Goal: Task Accomplishment & Management: Manage account settings

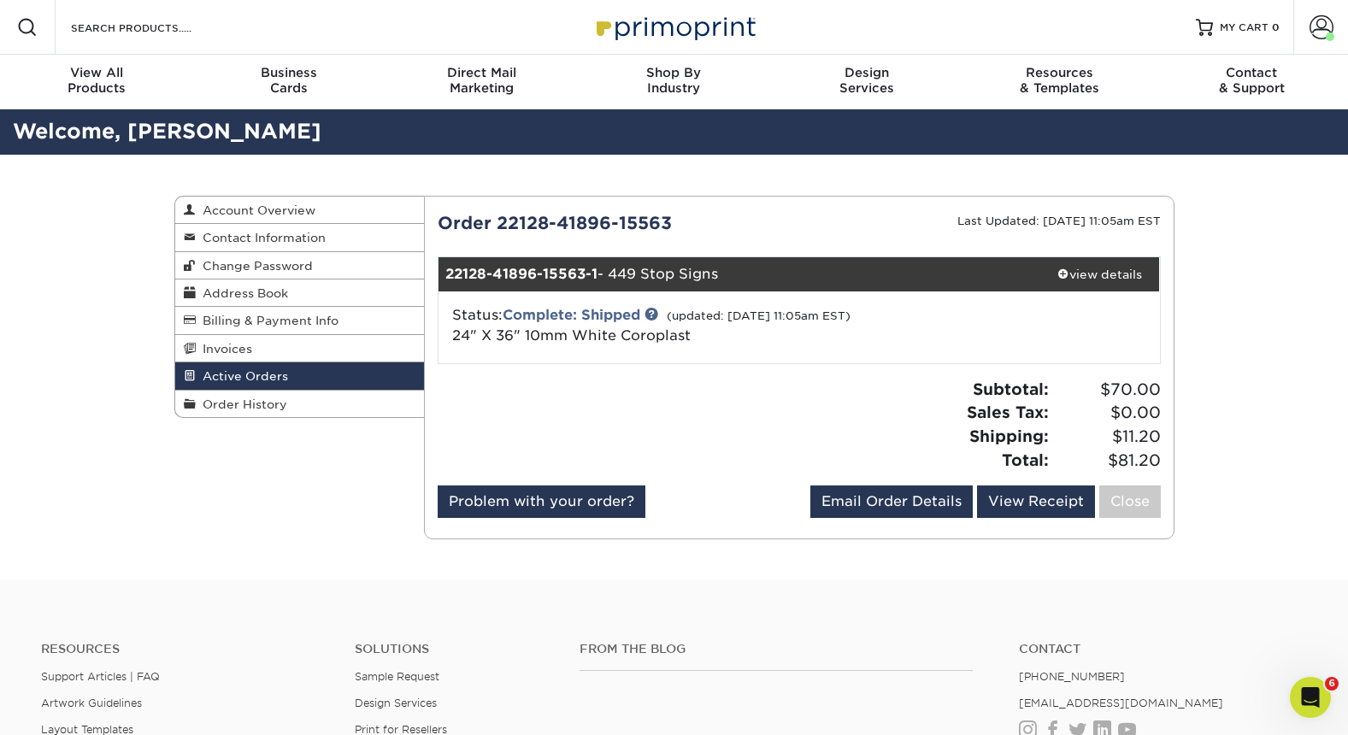
drag, startPoint x: 260, startPoint y: 409, endPoint x: 787, endPoint y: 424, distance: 527.5
click at [260, 409] on span "Order History" at bounding box center [241, 404] width 91 height 14
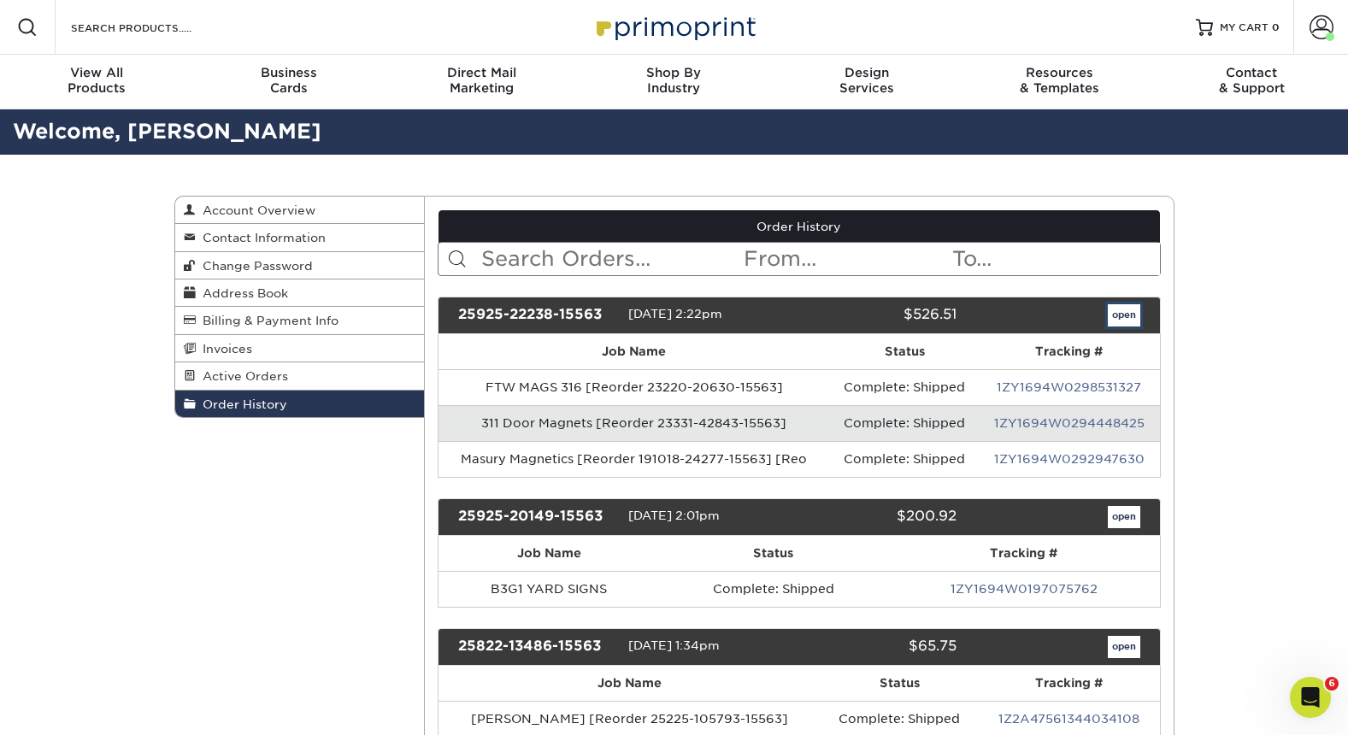
click at [1118, 312] on link "open" at bounding box center [1124, 315] width 32 height 22
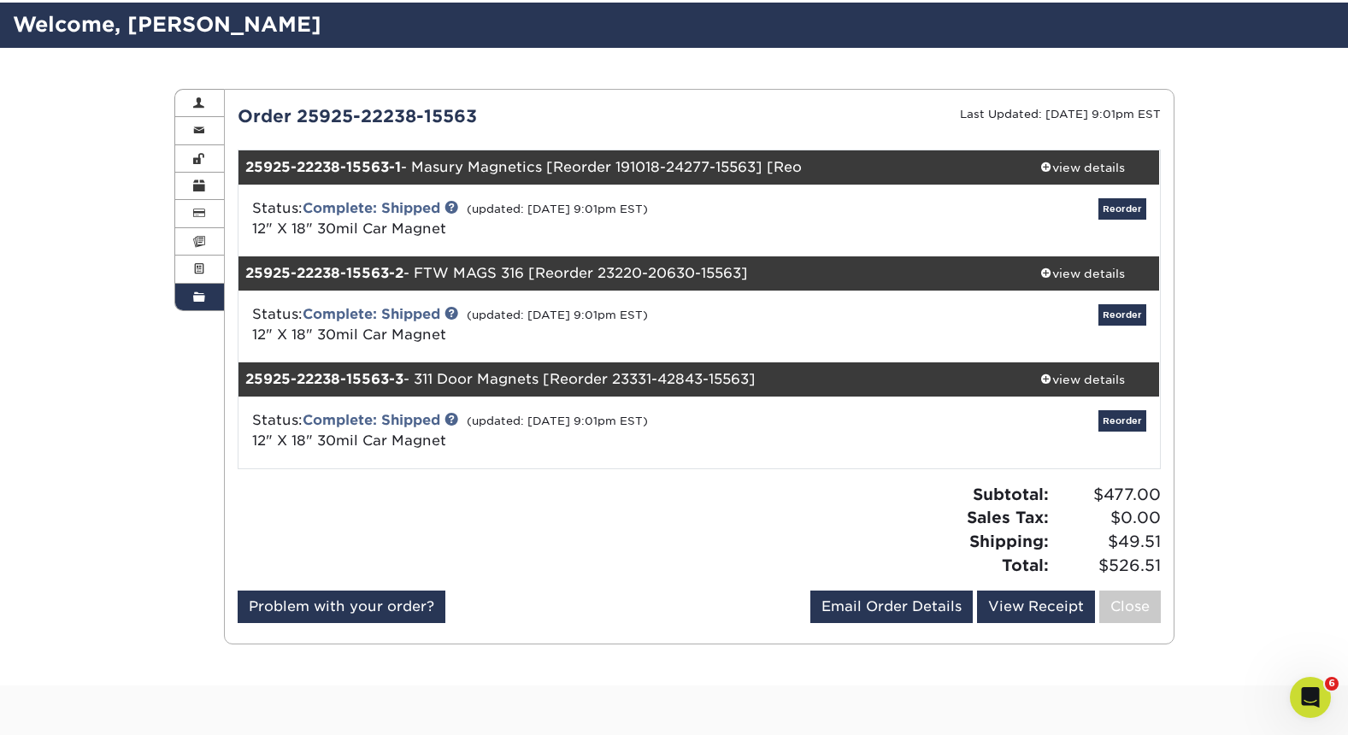
scroll to position [303, 0]
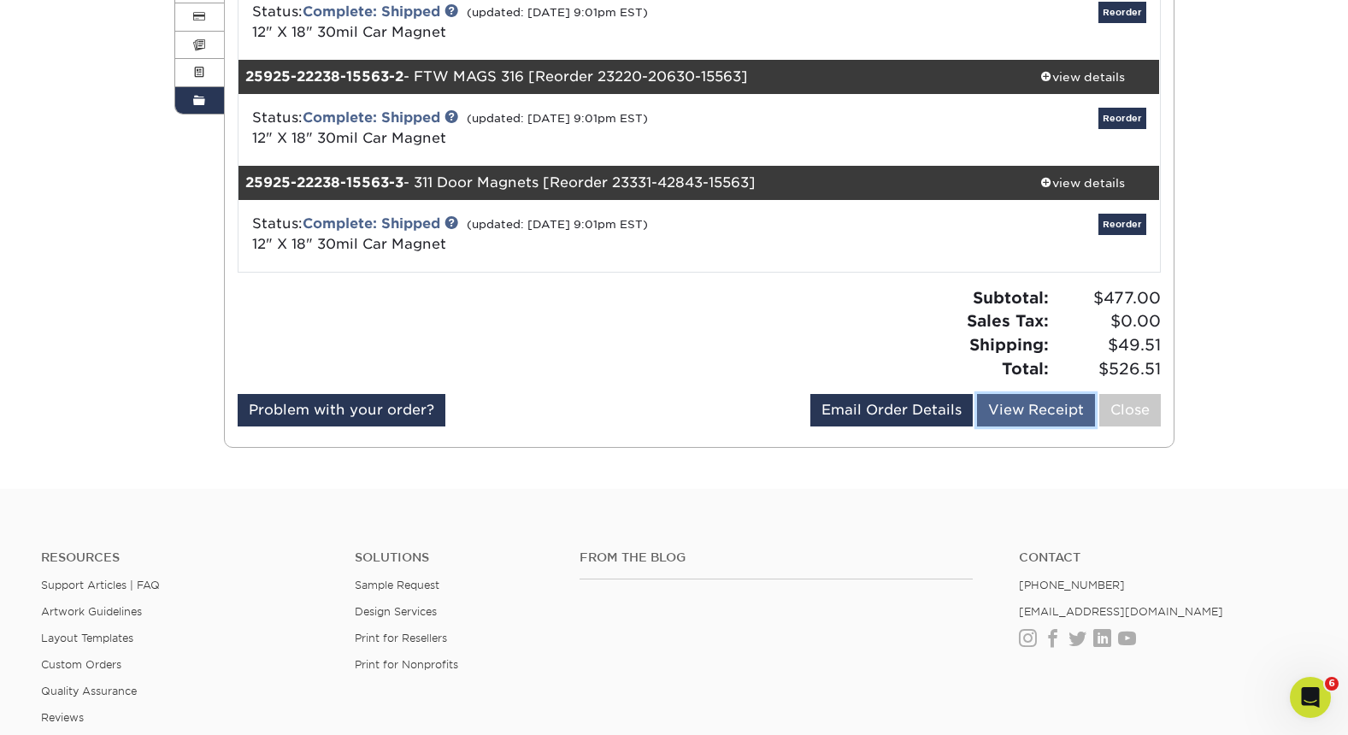
click at [1046, 416] on link "View Receipt" at bounding box center [1036, 410] width 118 height 32
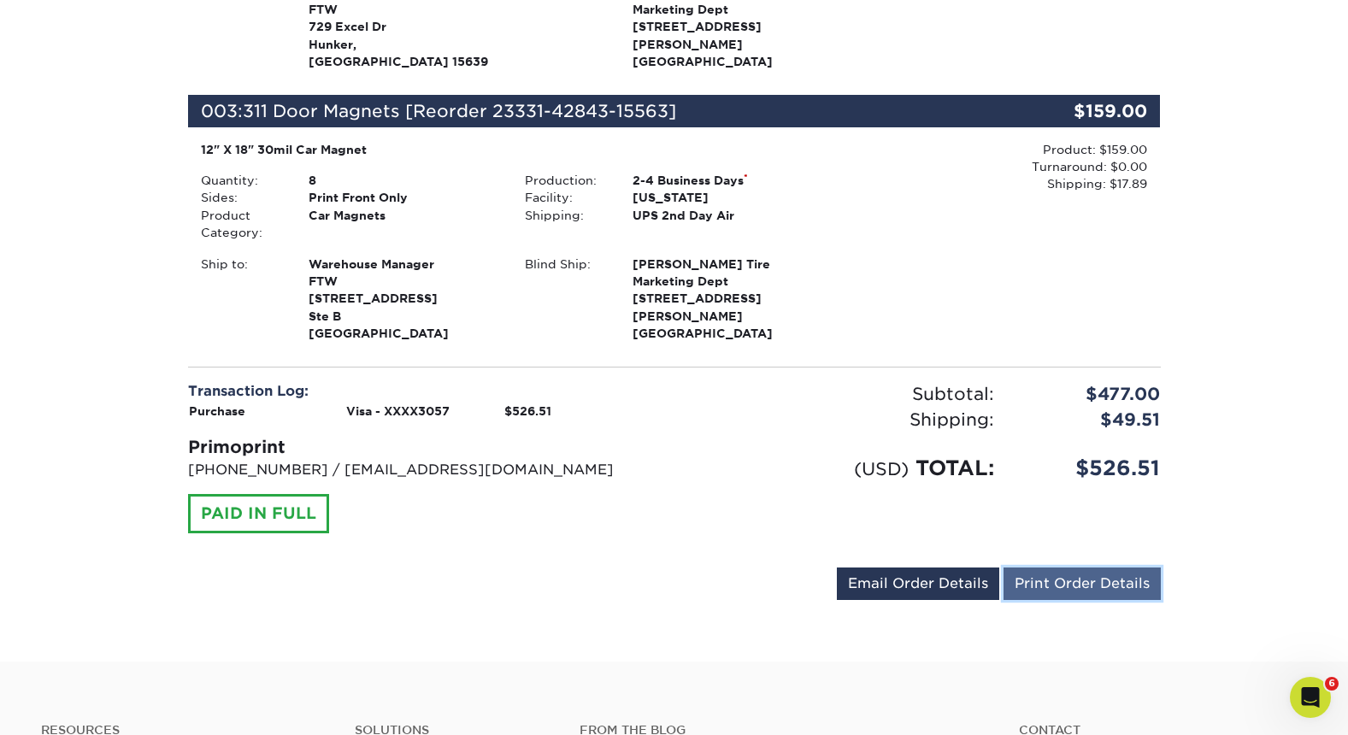
click at [1067, 567] on link "Print Order Details" at bounding box center [1081, 583] width 157 height 32
click at [36, 9] on div "Order #: 25925-22238-15563 09/25/2025 2:22pm Go to My Account Continue Shopping…" at bounding box center [674, 44] width 1348 height 1233
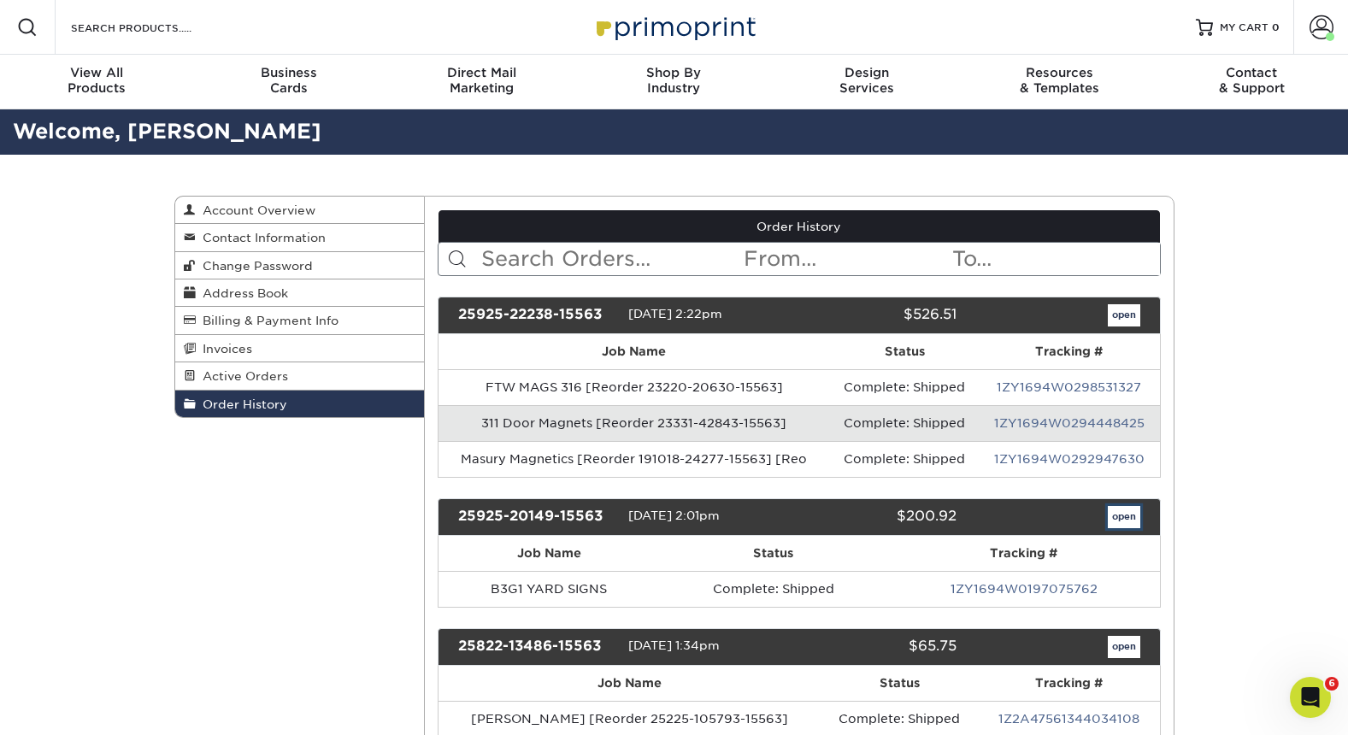
click at [1119, 520] on link "open" at bounding box center [1124, 517] width 32 height 22
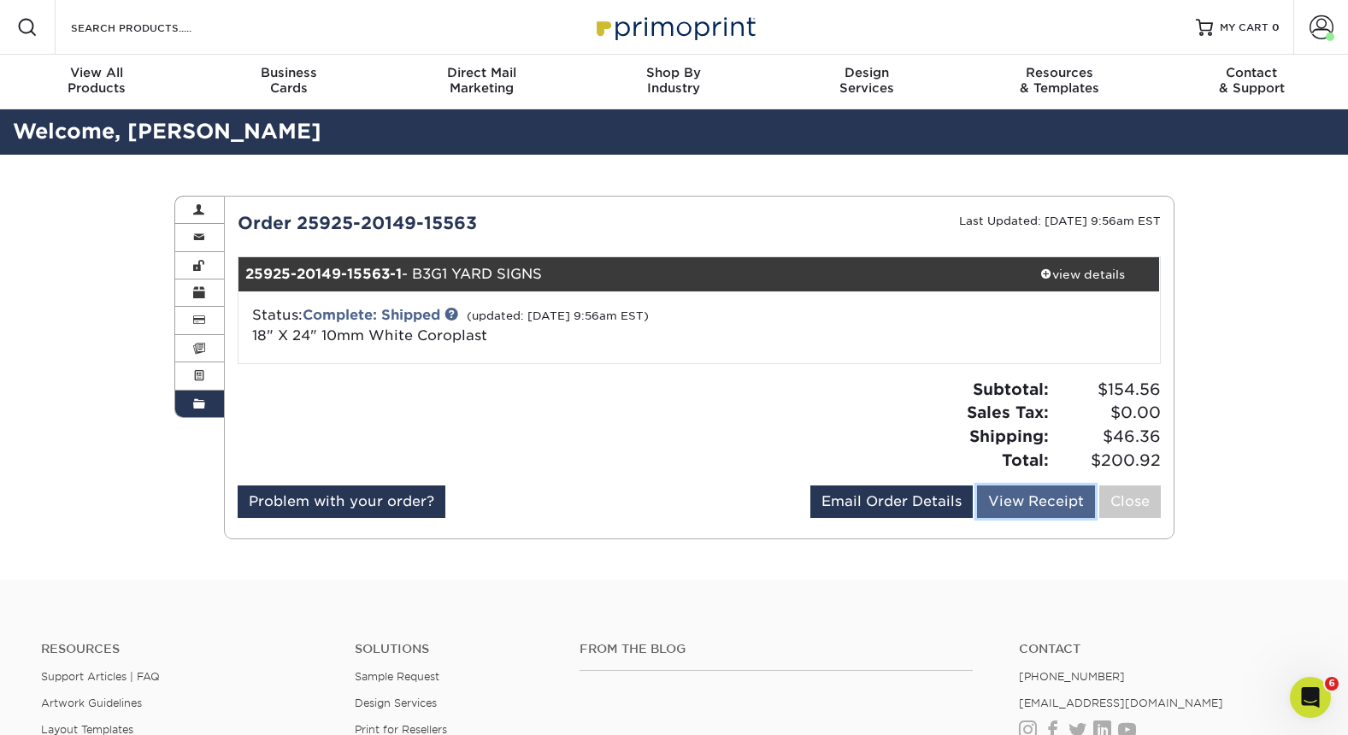
click at [1016, 497] on link "View Receipt" at bounding box center [1036, 501] width 118 height 32
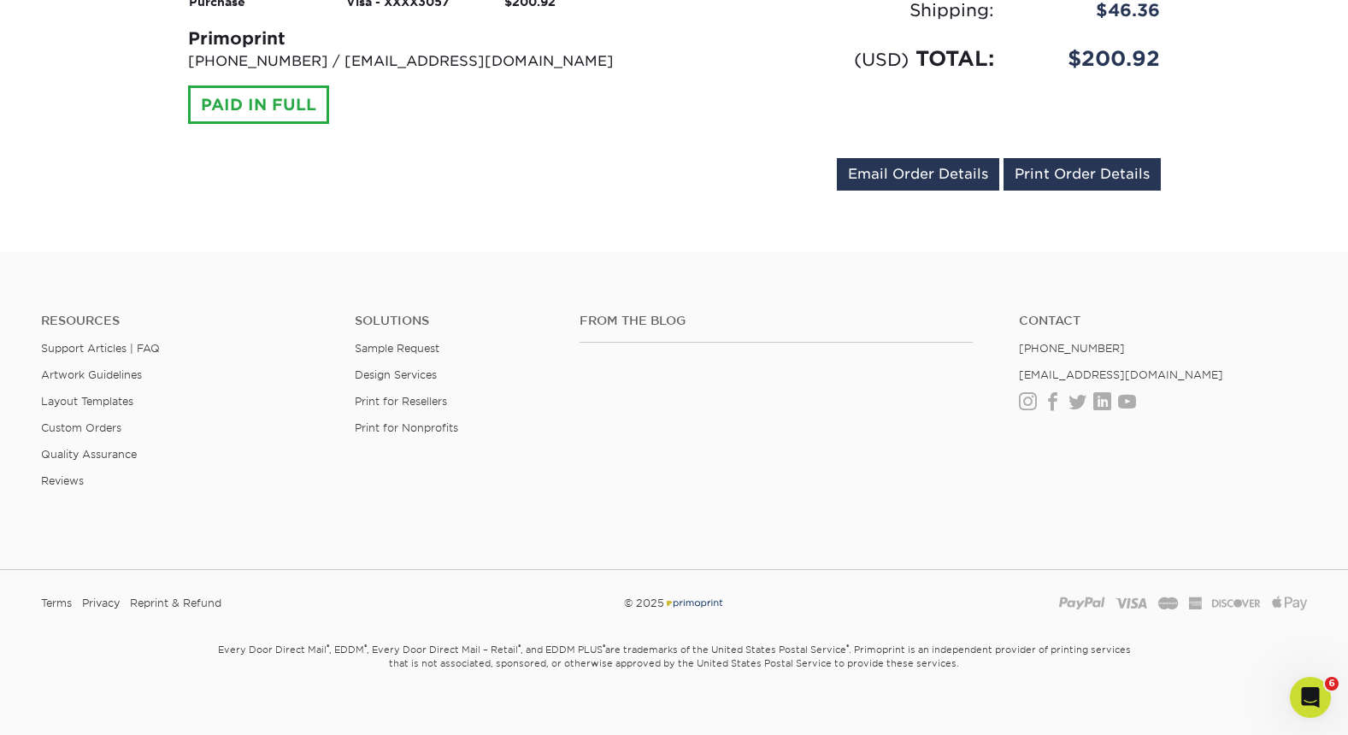
scroll to position [710, 0]
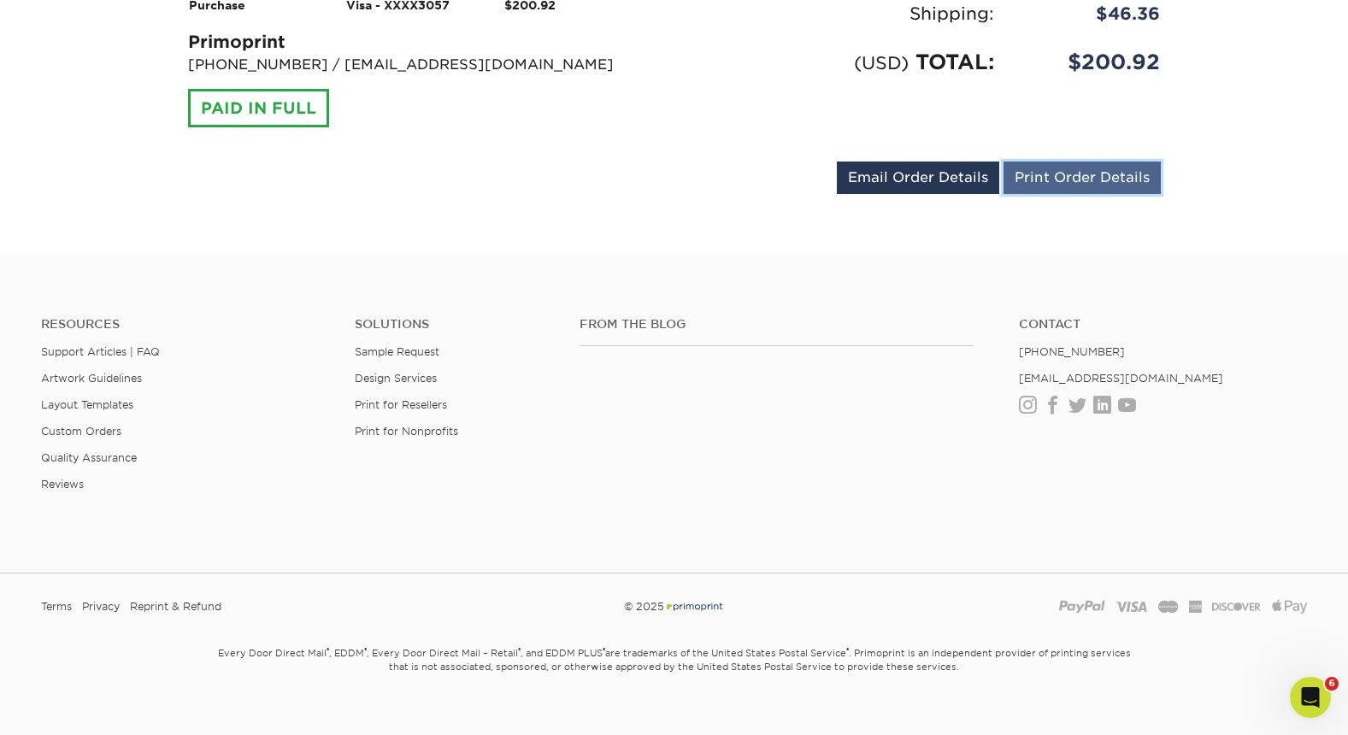
click at [1087, 164] on link "Print Order Details" at bounding box center [1081, 178] width 157 height 32
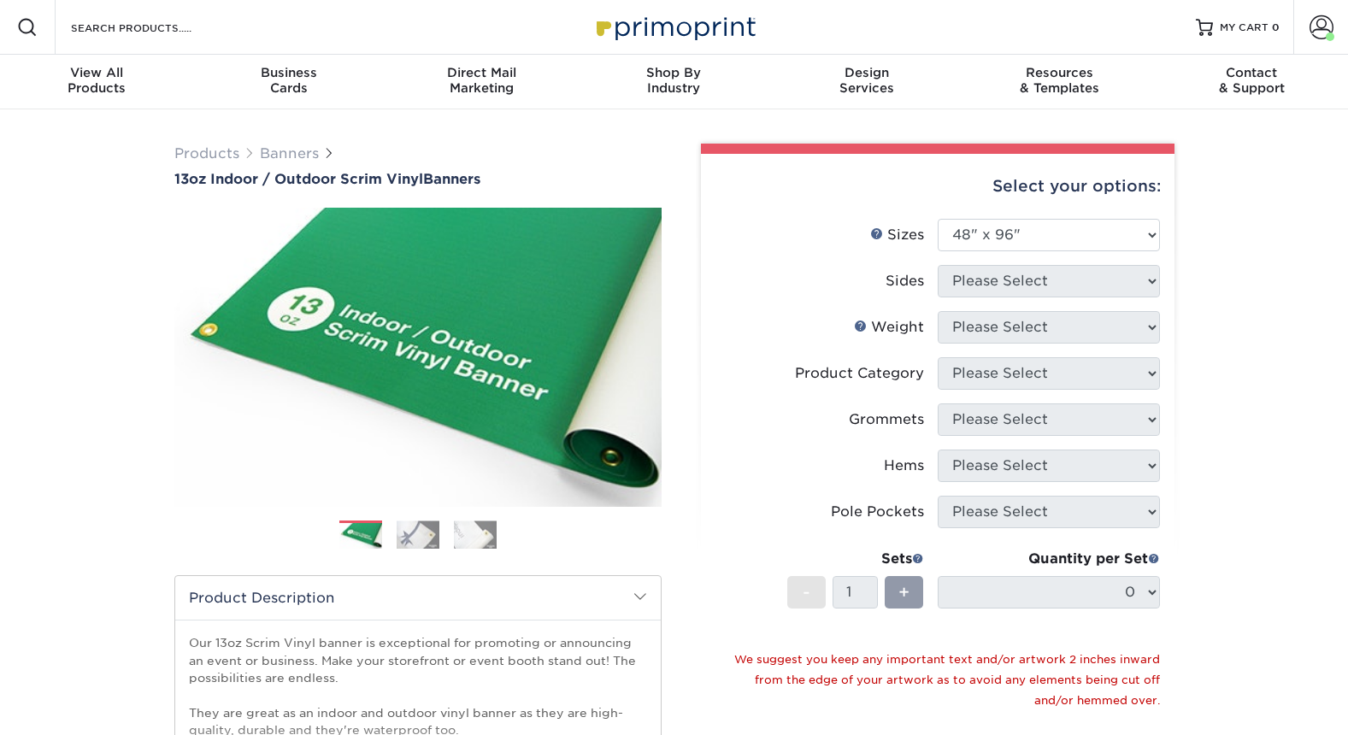
select select "48.00x96.00"
